Goal: Task Accomplishment & Management: Manage account settings

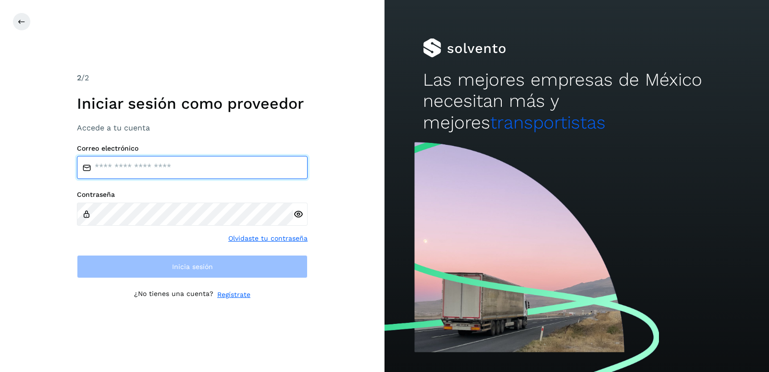
click at [119, 169] on input "email" at bounding box center [192, 167] width 231 height 23
type input "**********"
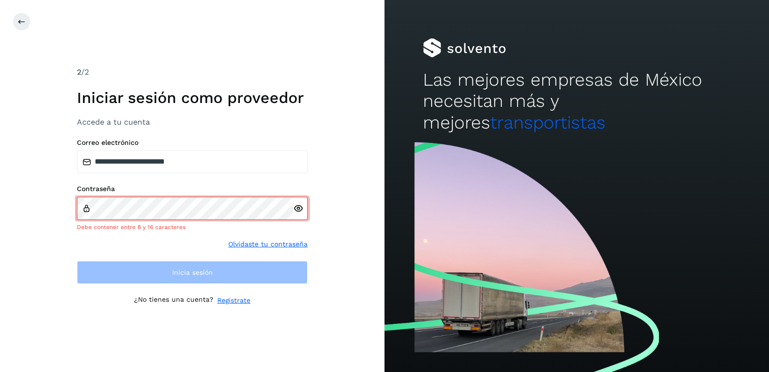
click at [298, 214] on div at bounding box center [300, 208] width 14 height 23
click at [298, 208] on icon at bounding box center [298, 208] width 10 height 10
click at [108, 199] on div "Contraseña Debe contener entre 8 y 16 caracteres" at bounding box center [192, 208] width 231 height 47
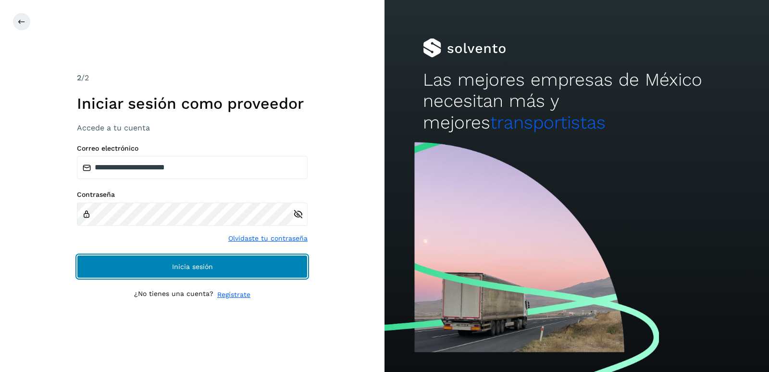
click at [179, 268] on span "Inicia sesión" at bounding box center [192, 266] width 41 height 7
